Goal: Transaction & Acquisition: Purchase product/service

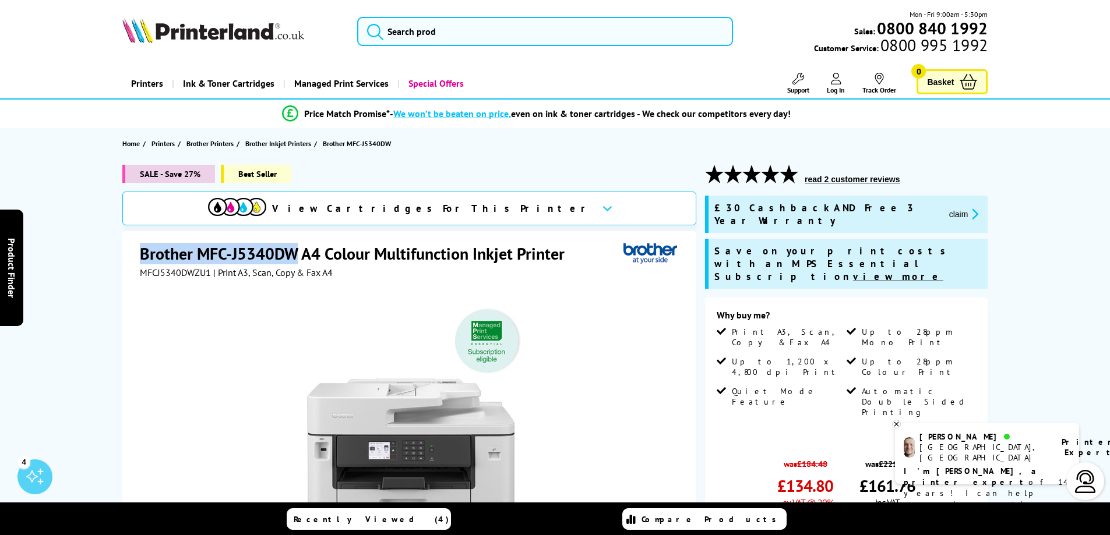
drag, startPoint x: 140, startPoint y: 254, endPoint x: 351, endPoint y: 84, distance: 271.0
click at [297, 259] on h1 "Brother MFC-J5340DW A4 Colour Multifunction Inkjet Printer" at bounding box center [358, 254] width 436 height 22
copy h1 "Brother MFC-J5340DW"
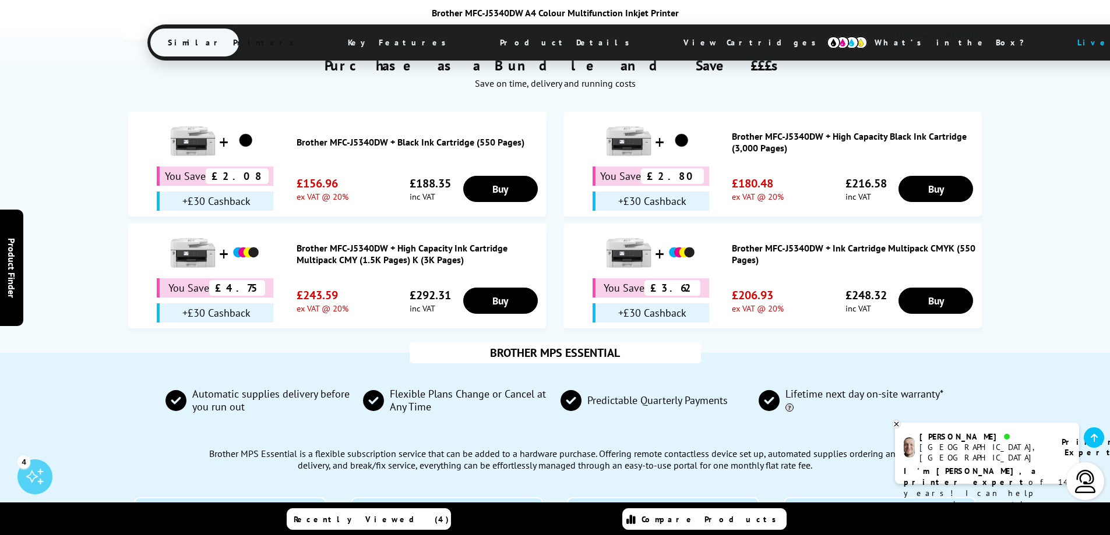
scroll to position [641, 0]
